Goal: Information Seeking & Learning: Learn about a topic

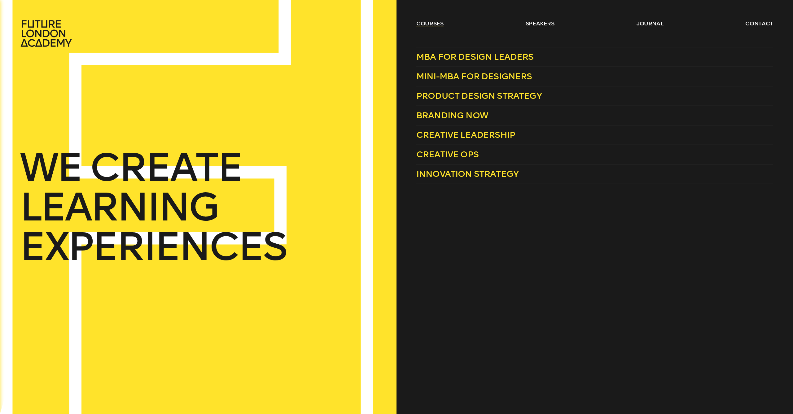
click at [429, 25] on link "courses" at bounding box center [429, 23] width 27 height 7
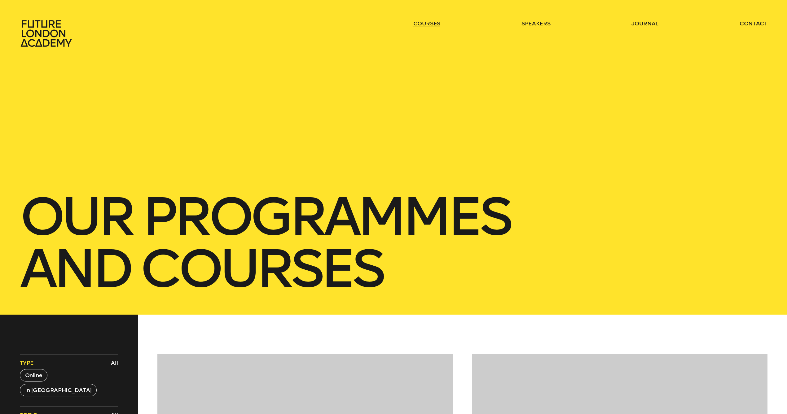
click at [429, 25] on link "courses" at bounding box center [426, 23] width 27 height 7
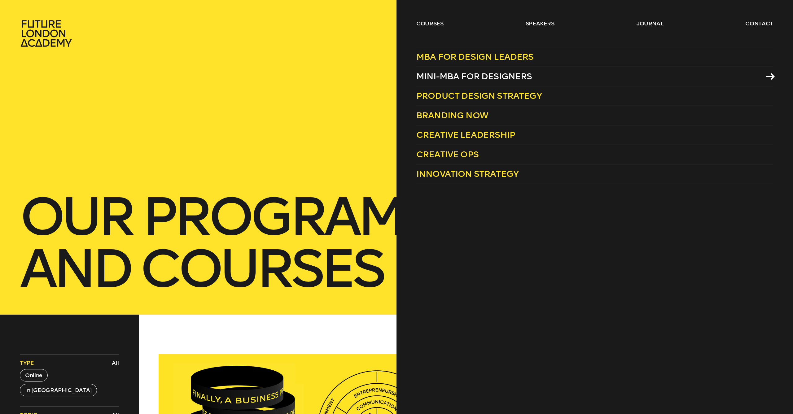
click at [450, 76] on span "Mini-MBA for Designers" at bounding box center [474, 76] width 116 height 10
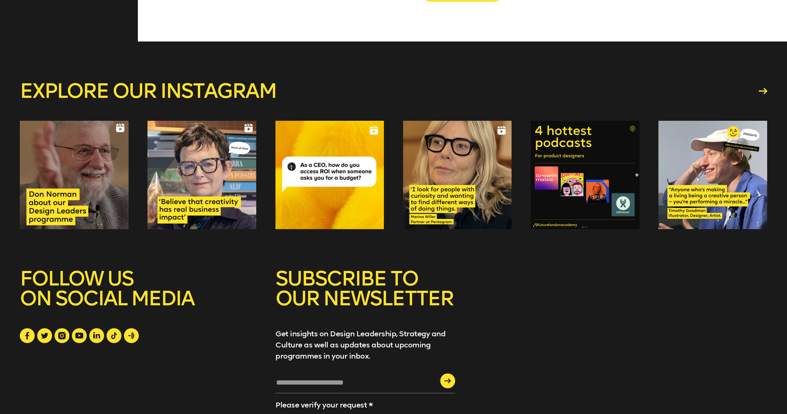
scroll to position [1737, 0]
